Goal: Navigation & Orientation: Find specific page/section

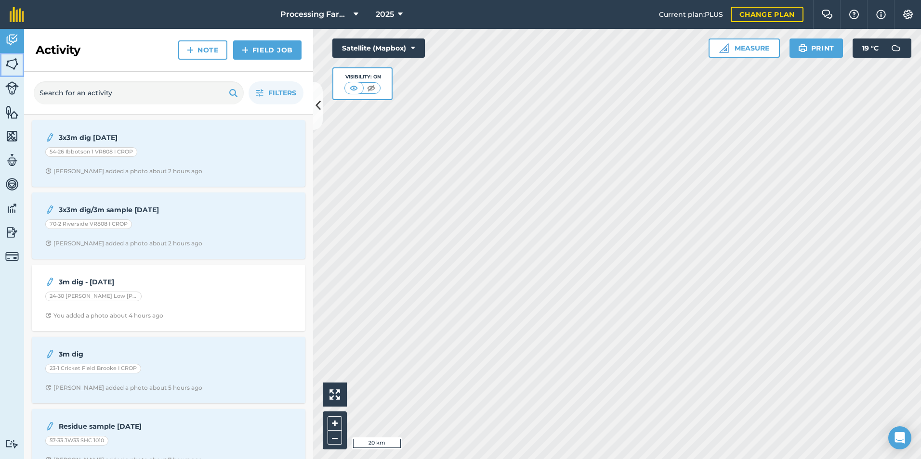
click at [10, 65] on img at bounding box center [11, 64] width 13 height 14
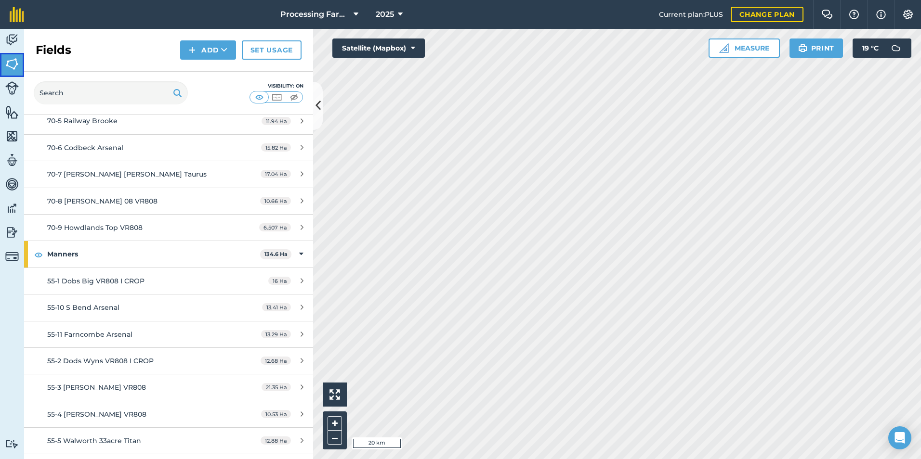
scroll to position [7607, 0]
